Goal: Find specific page/section: Find specific page/section

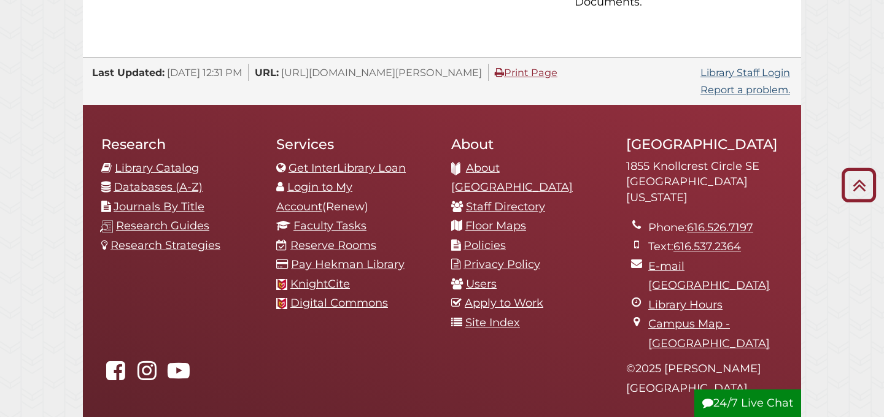
scroll to position [1295, 0]
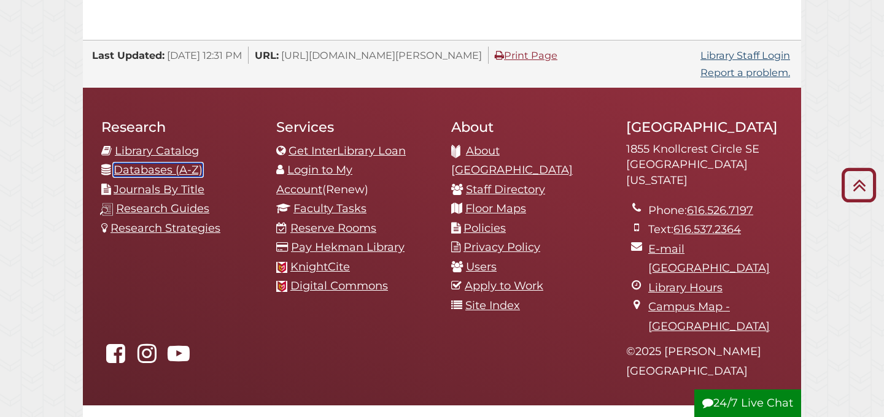
click at [137, 163] on link "Databases (A-Z)" at bounding box center [158, 170] width 89 height 14
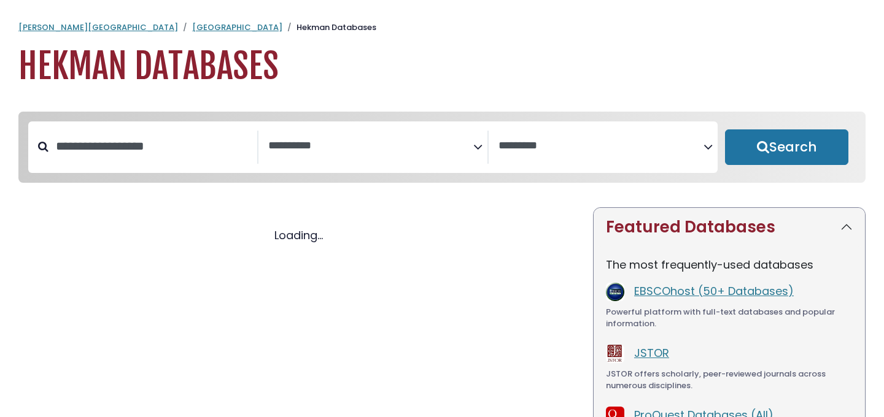
select select "Database Subject Filter"
select select "Database Vendors Filter"
select select "Database Subject Filter"
select select "Database Vendors Filter"
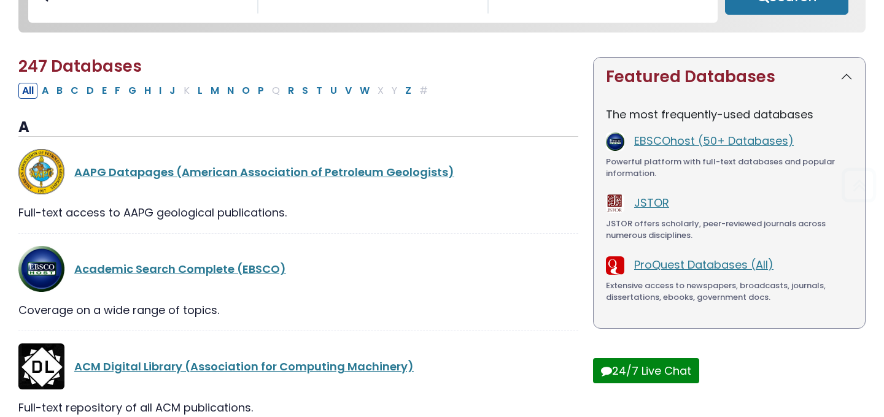
scroll to position [150, 0]
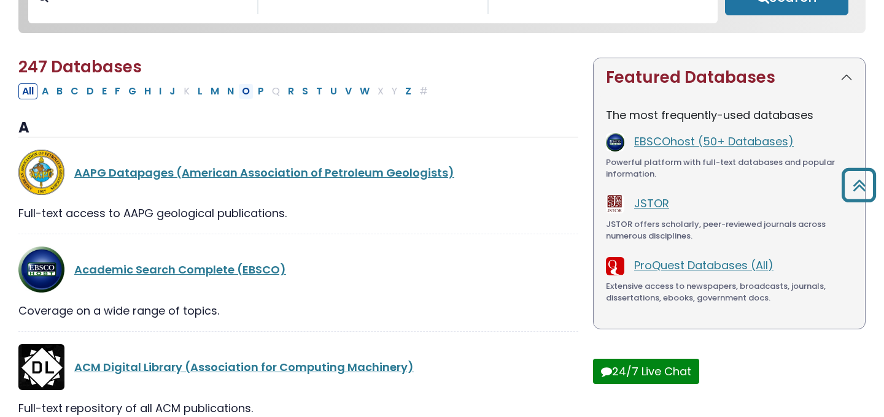
click at [244, 96] on button "O" at bounding box center [245, 91] width 15 height 16
select select "Database Subject Filter"
select select "Database Vendors Filter"
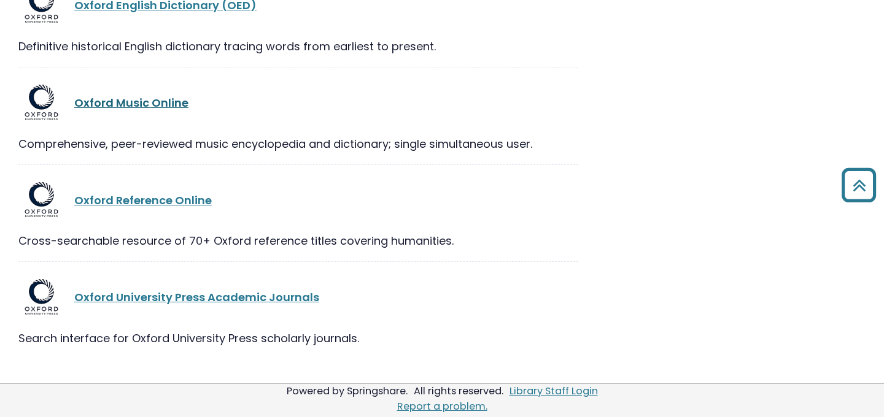
scroll to position [978, 0]
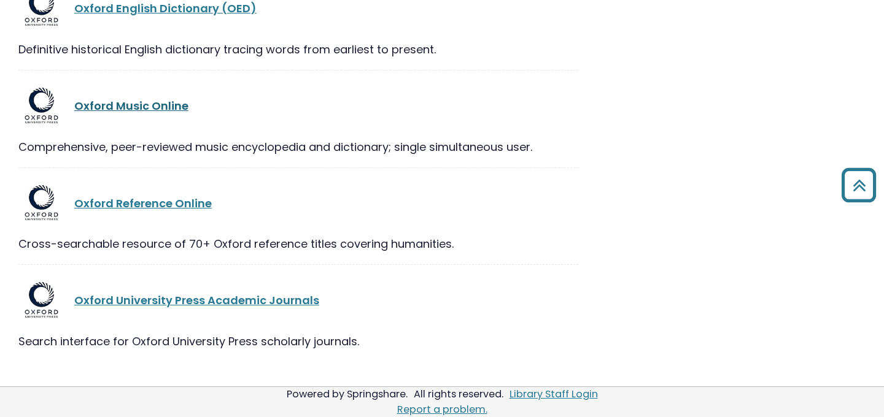
click at [126, 110] on link "Oxford Music Online" at bounding box center [131, 105] width 114 height 15
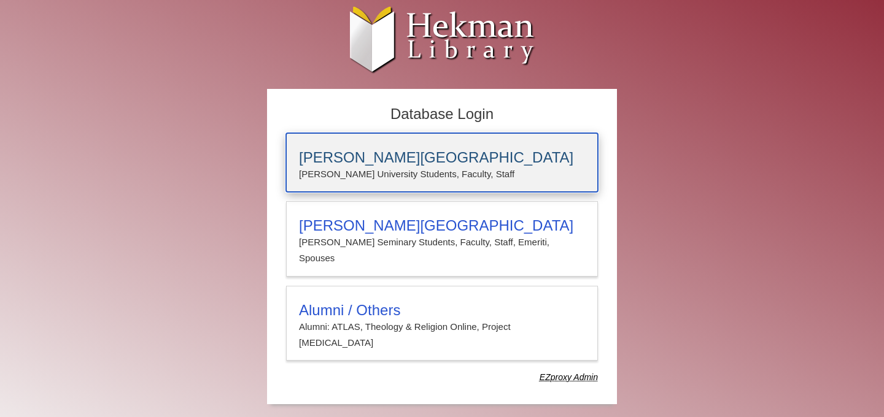
click at [326, 168] on p "[PERSON_NAME] University Students, Faculty, Staff" at bounding box center [442, 174] width 286 height 16
